Goal: Task Accomplishment & Management: Manage account settings

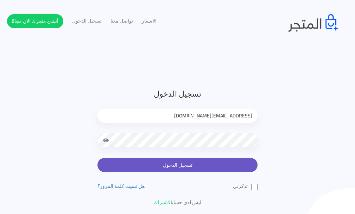
click at [212, 162] on button "تسجيل الدخول" at bounding box center [177, 165] width 160 height 14
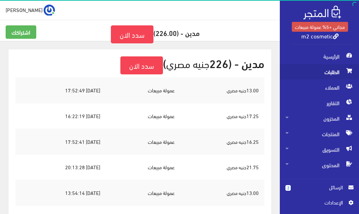
click at [316, 72] on span "الطلبات" at bounding box center [319, 71] width 68 height 15
